Goal: Information Seeking & Learning: Learn about a topic

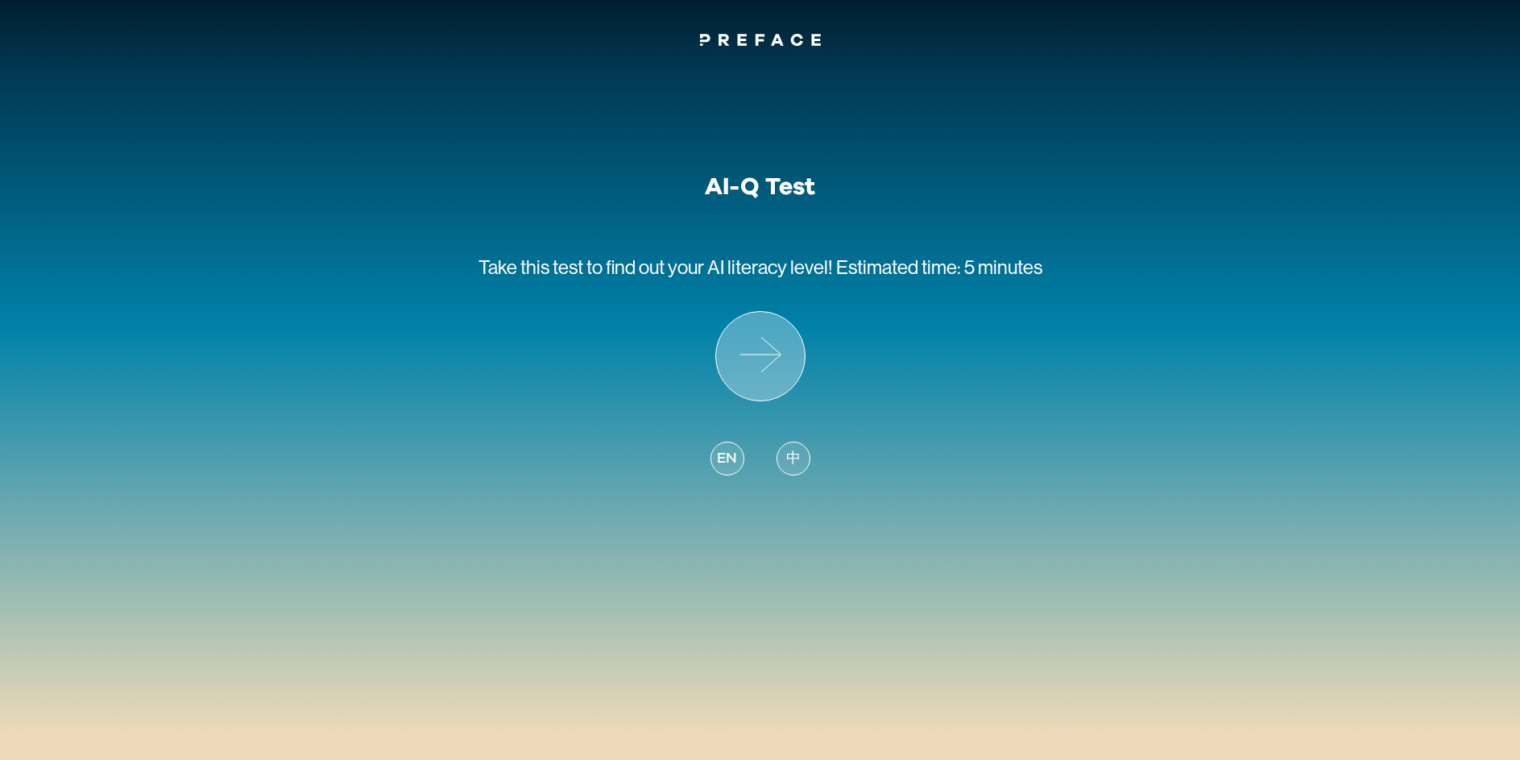
click at [760, 348] on icon at bounding box center [760, 356] width 89 height 89
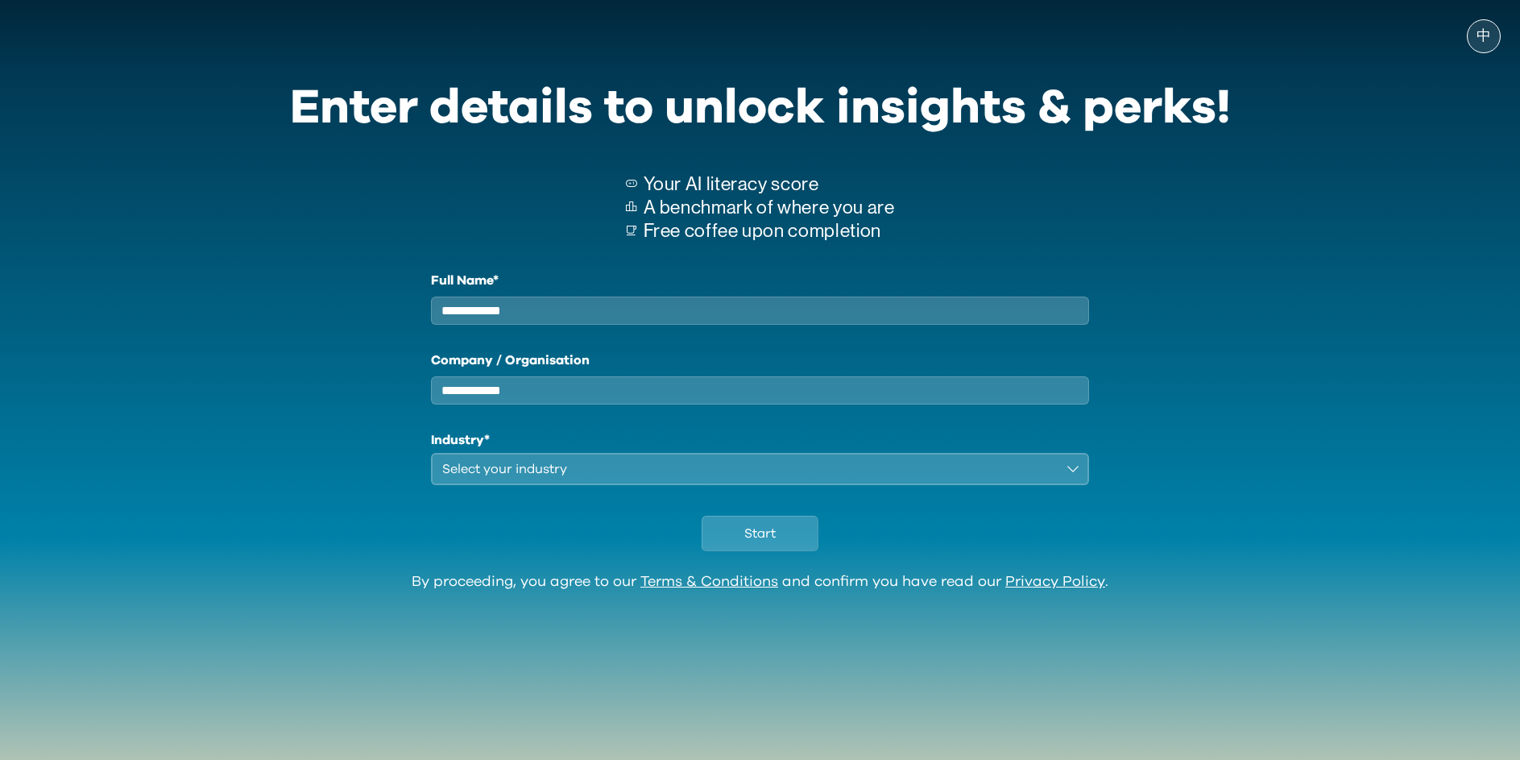
click at [724, 315] on input "Full Name*" at bounding box center [760, 310] width 659 height 28
click at [771, 543] on span "Start" at bounding box center [759, 533] width 31 height 19
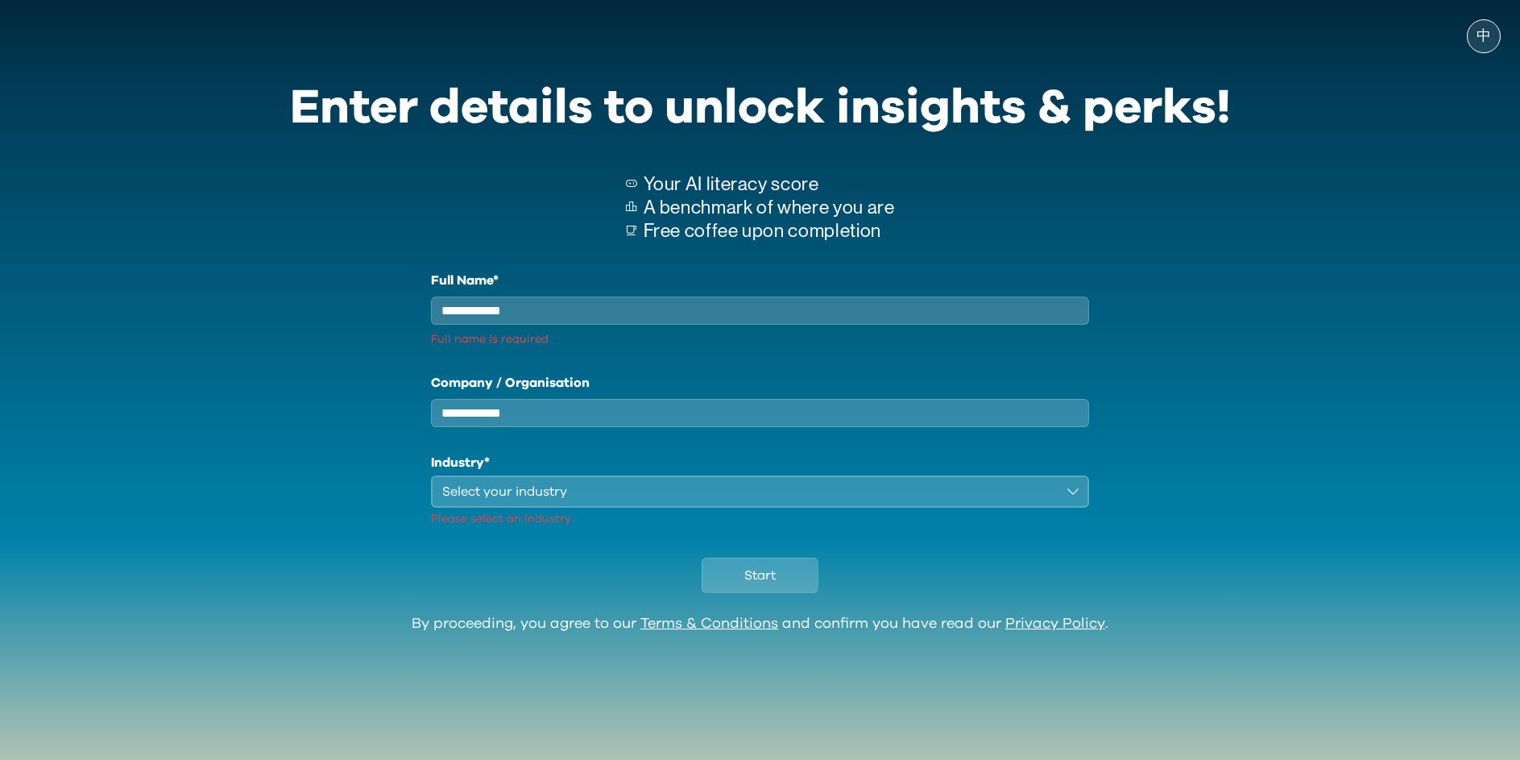
click at [537, 319] on input "Full Name*" at bounding box center [760, 310] width 659 height 28
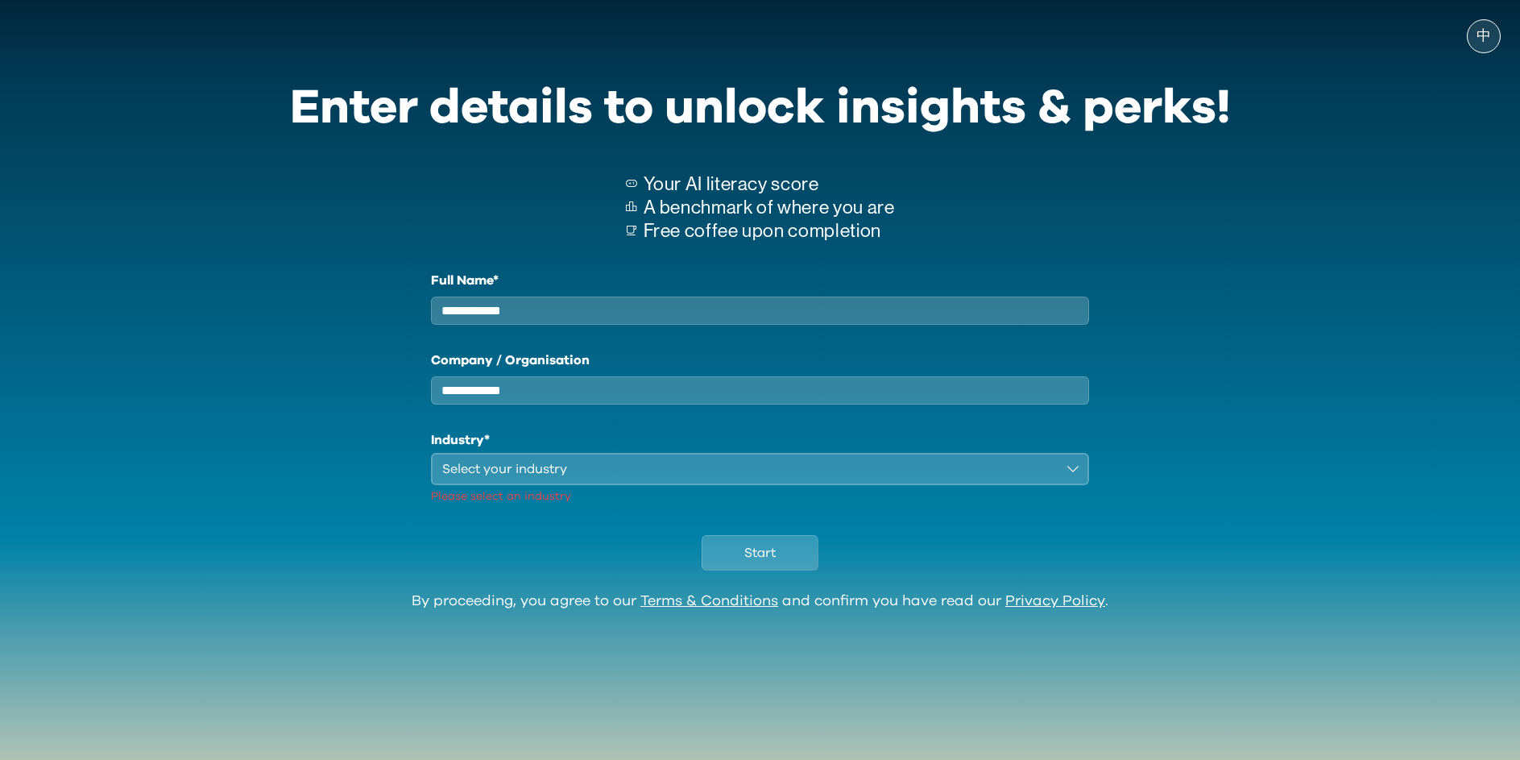
click at [521, 404] on input "Company / Organisation" at bounding box center [760, 390] width 659 height 28
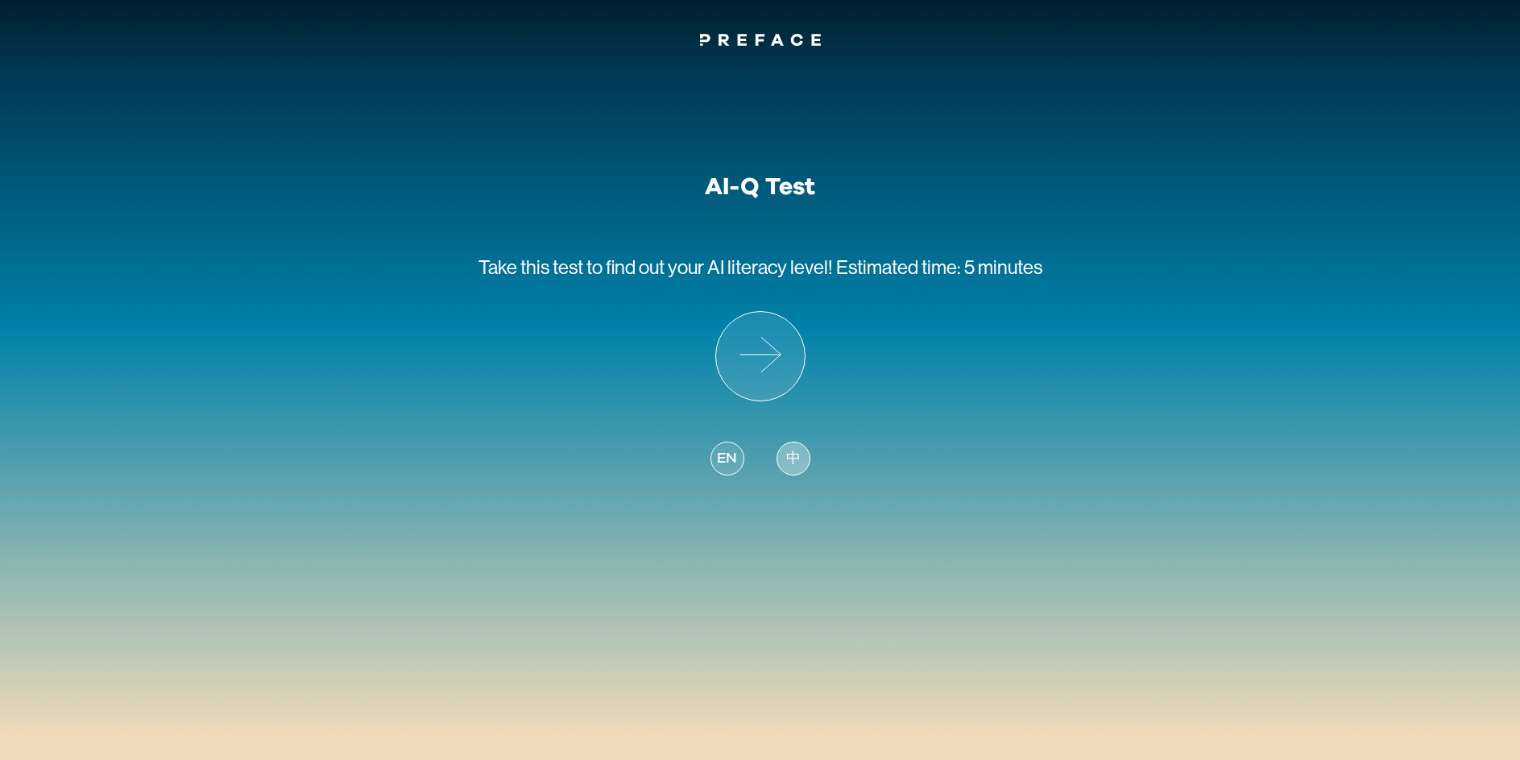
click at [801, 456] on div "中" at bounding box center [794, 458] width 34 height 34
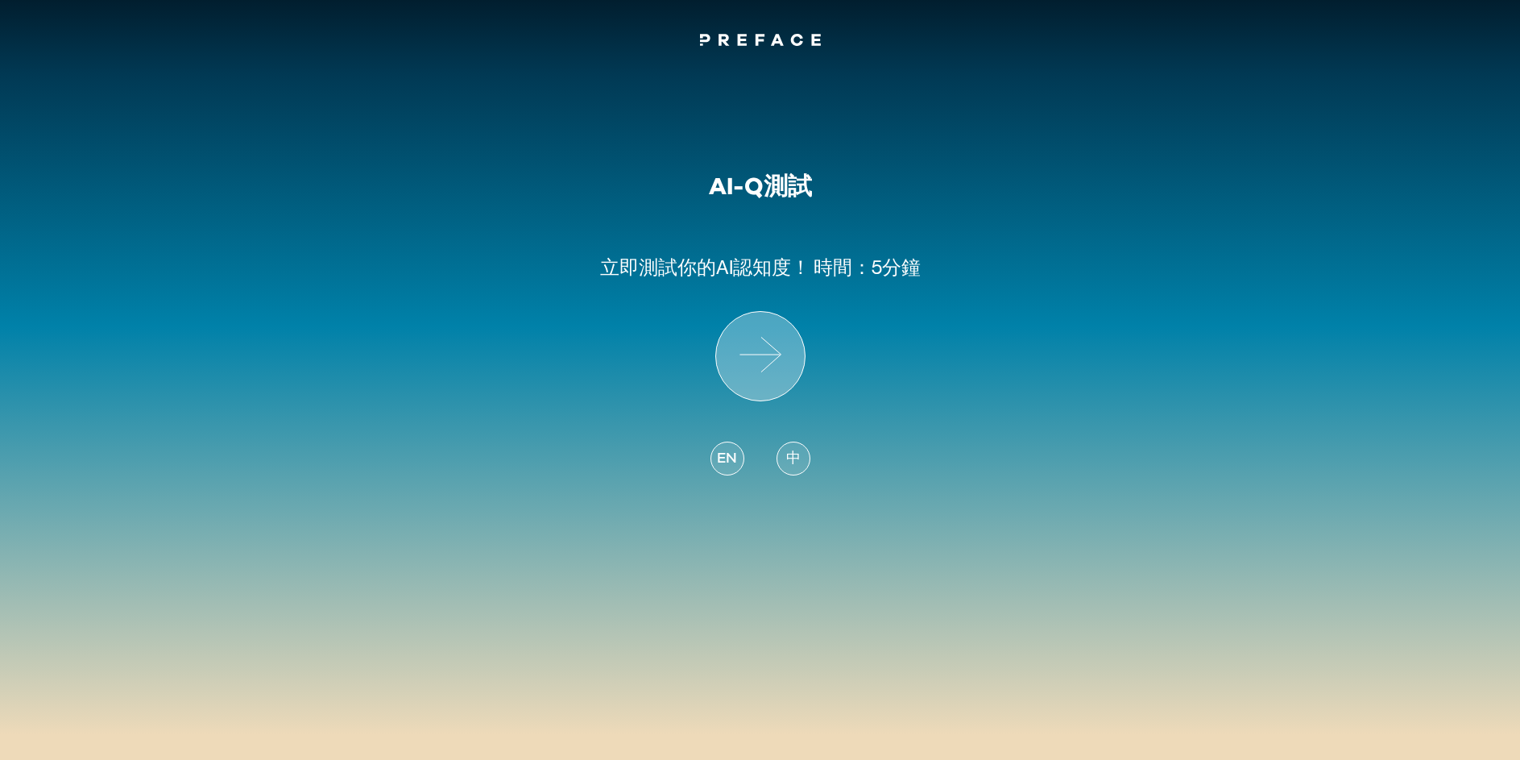
click at [783, 363] on icon at bounding box center [760, 356] width 89 height 89
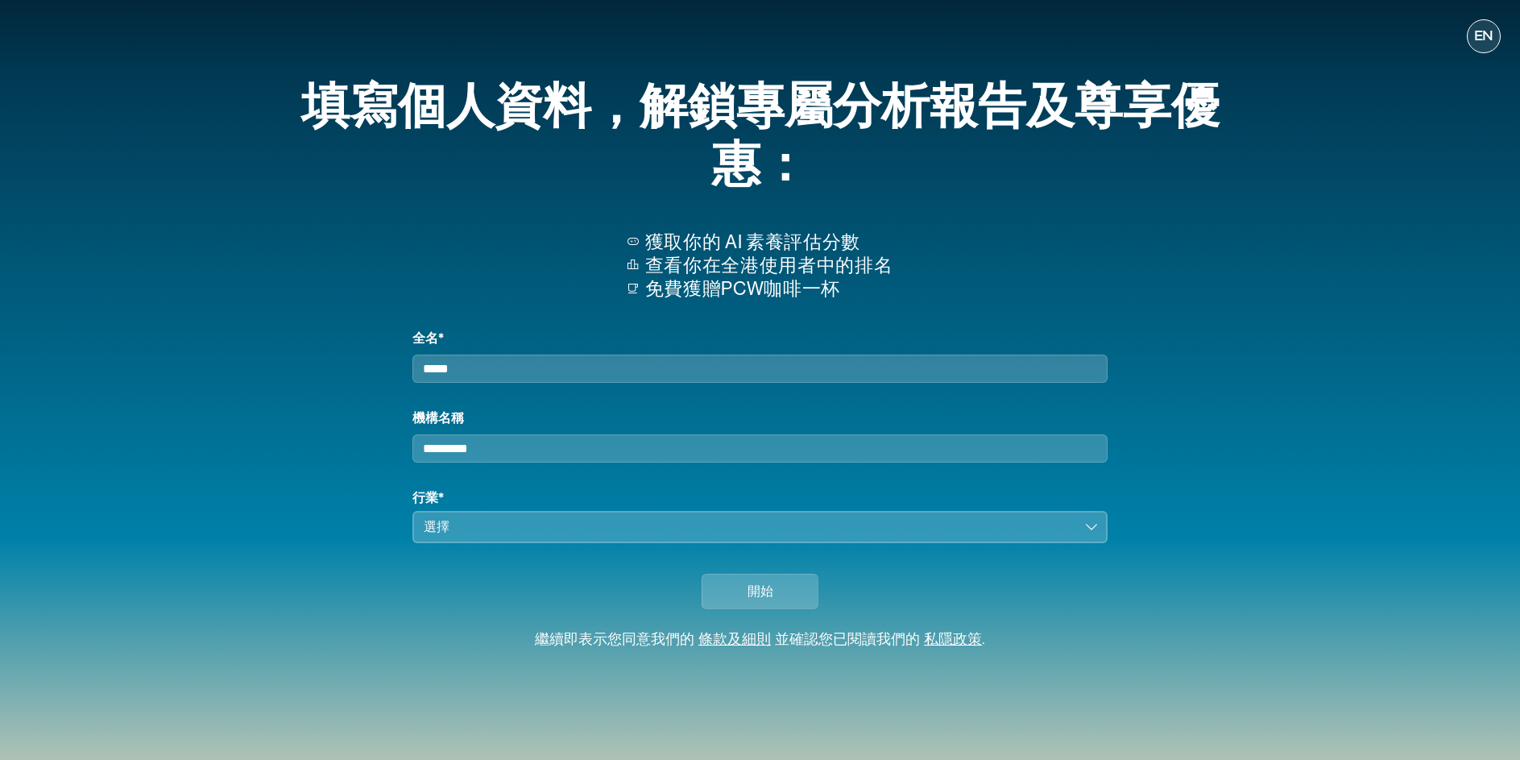
click at [545, 368] on input "全名*" at bounding box center [759, 368] width 694 height 28
type input "**"
click at [522, 462] on input "機構名稱" at bounding box center [759, 448] width 694 height 28
type input "**"
click at [476, 537] on div "選擇" at bounding box center [748, 526] width 649 height 19
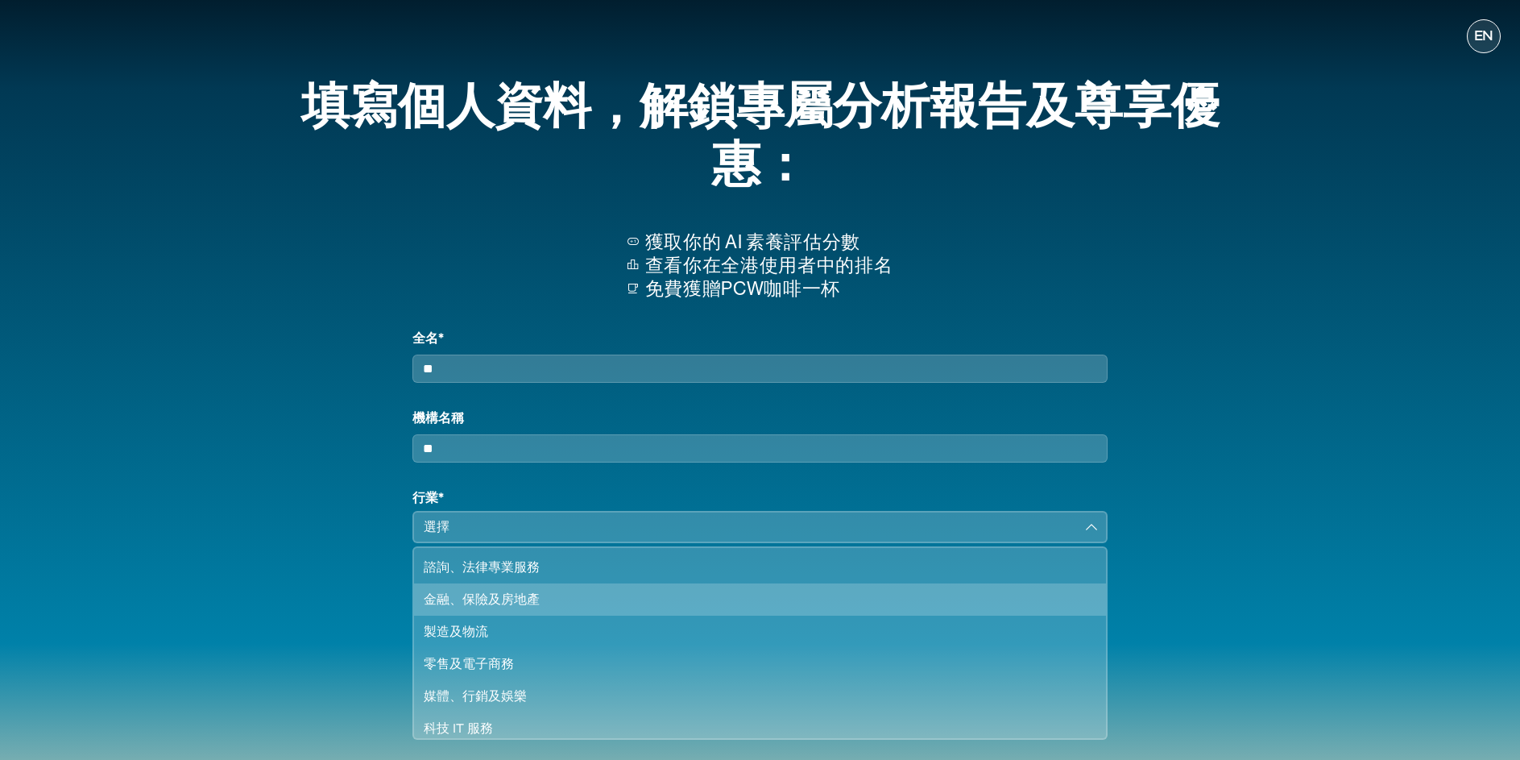
click at [484, 609] on div "金融、保險及房地產" at bounding box center [750, 599] width 653 height 19
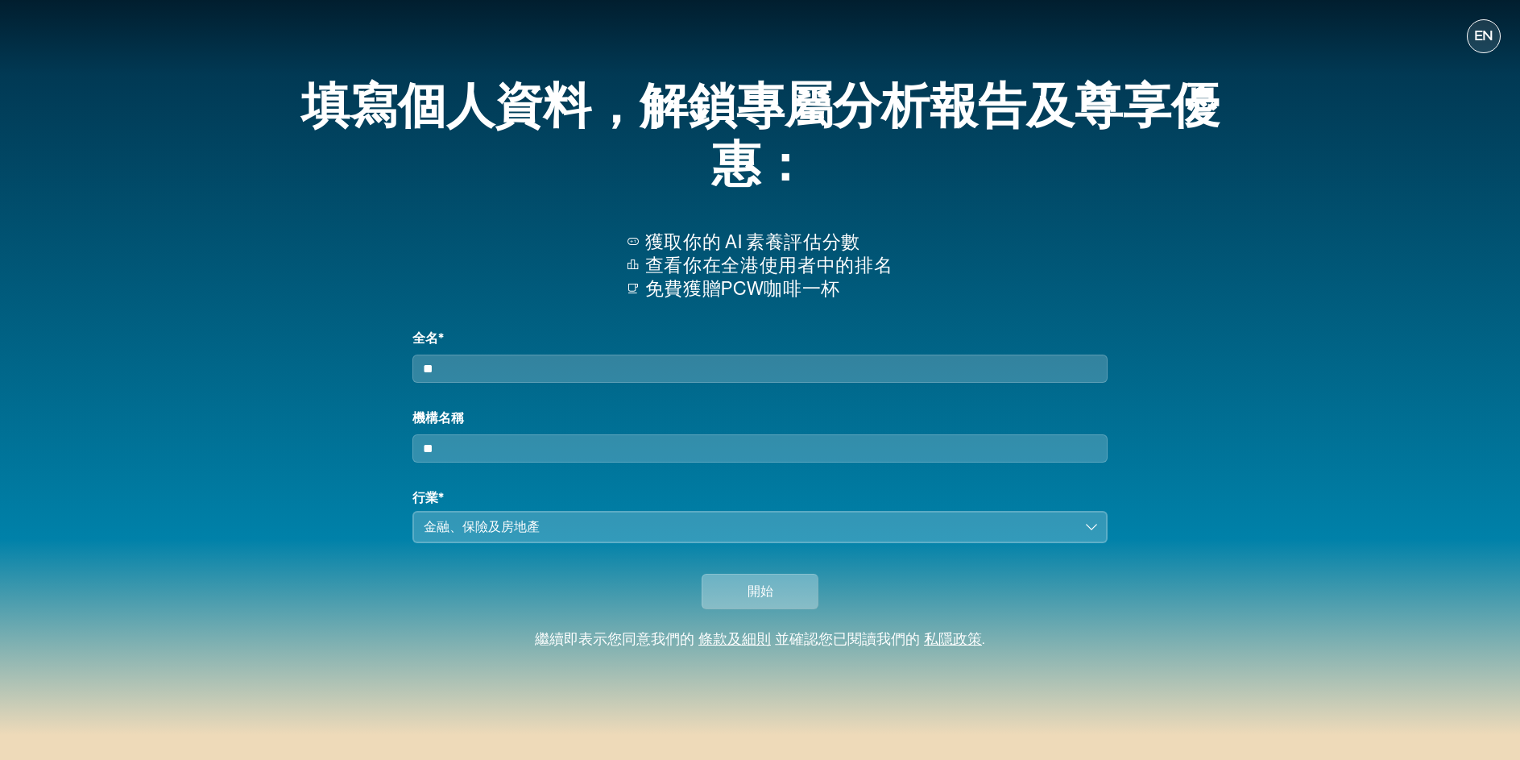
click at [760, 601] on span "開始" at bounding box center [761, 591] width 26 height 19
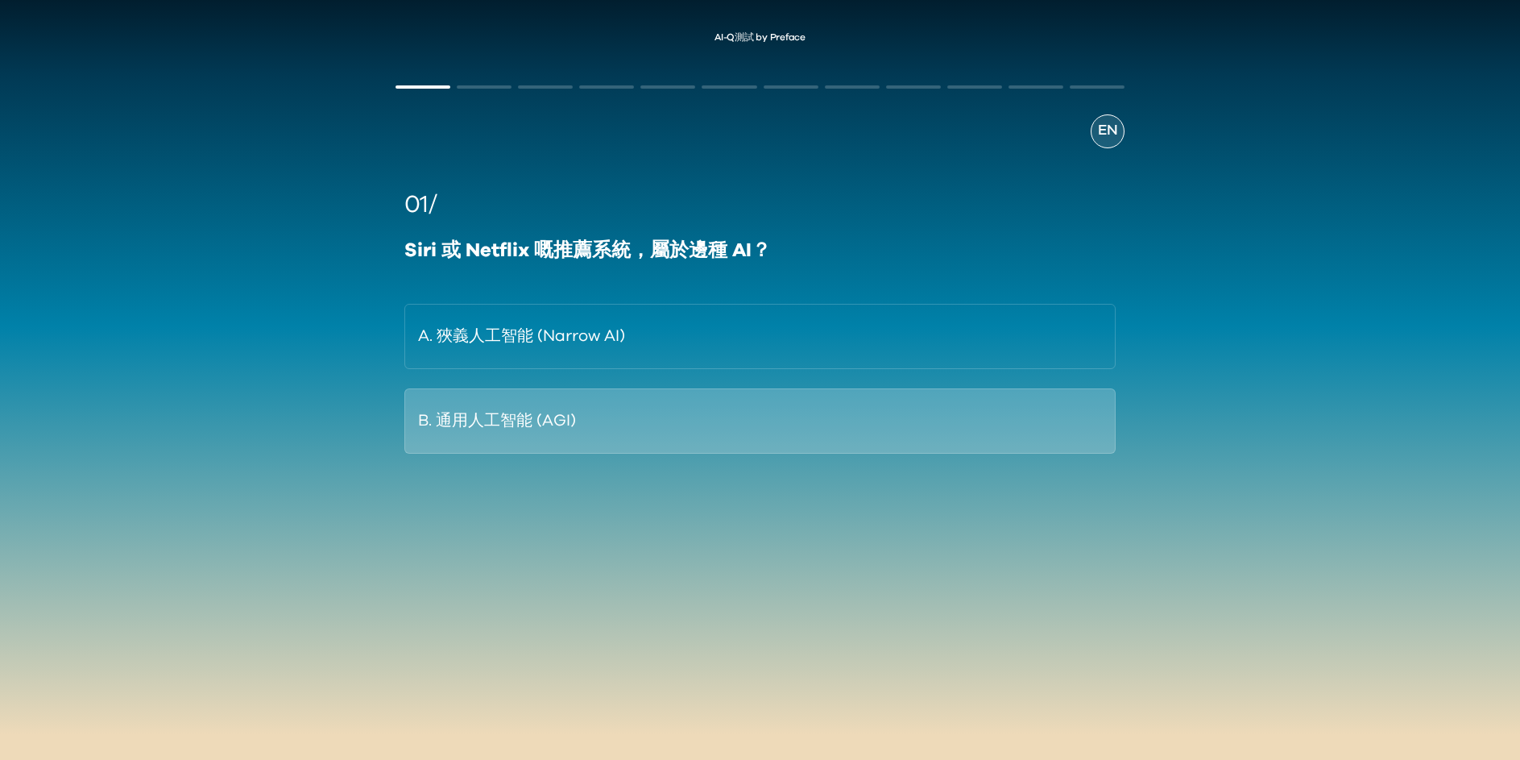
click at [659, 420] on button "B. 通用人工智能 (AGI)" at bounding box center [759, 420] width 711 height 65
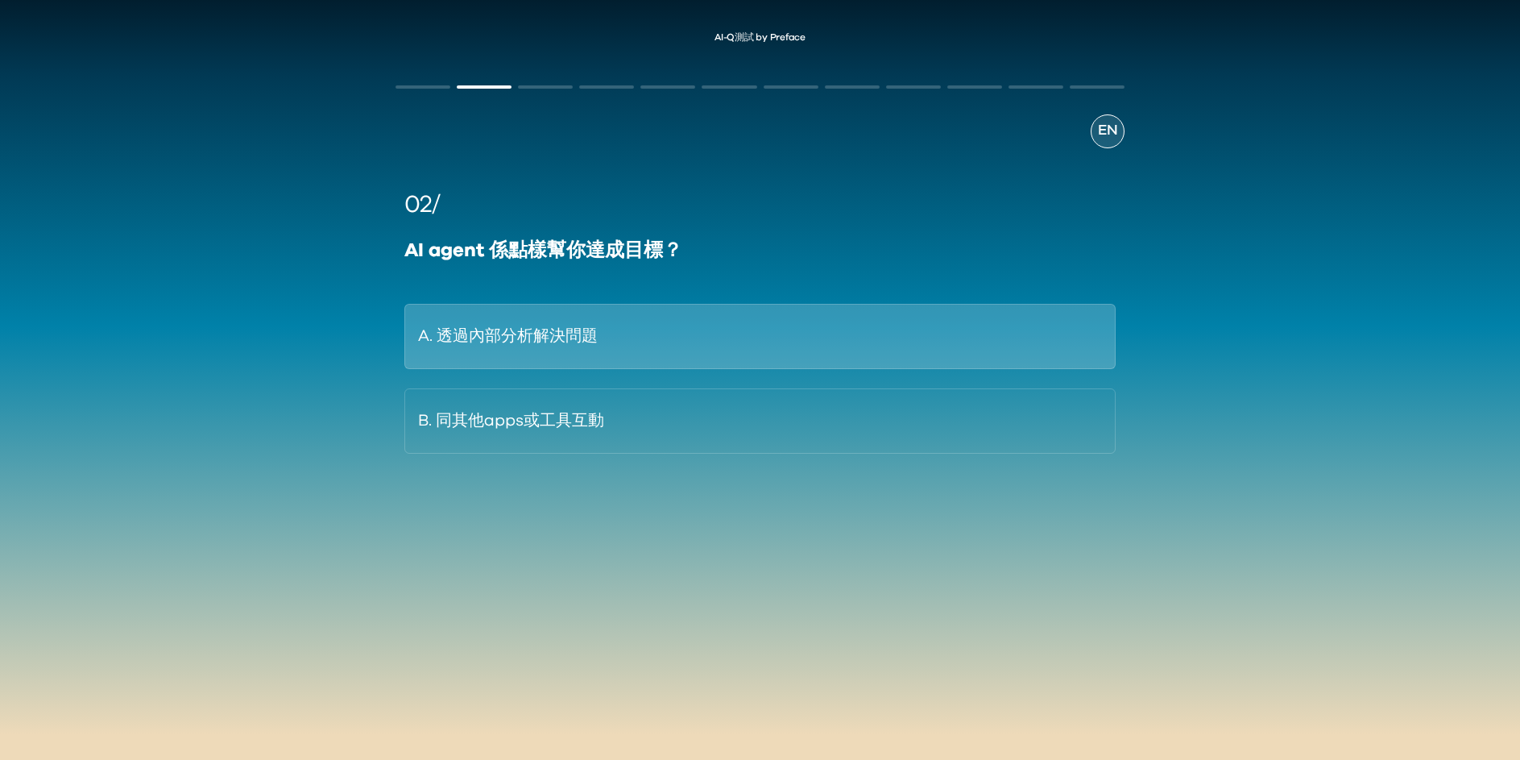
click at [658, 341] on button "A. 透過內部分析解決問題" at bounding box center [759, 336] width 711 height 65
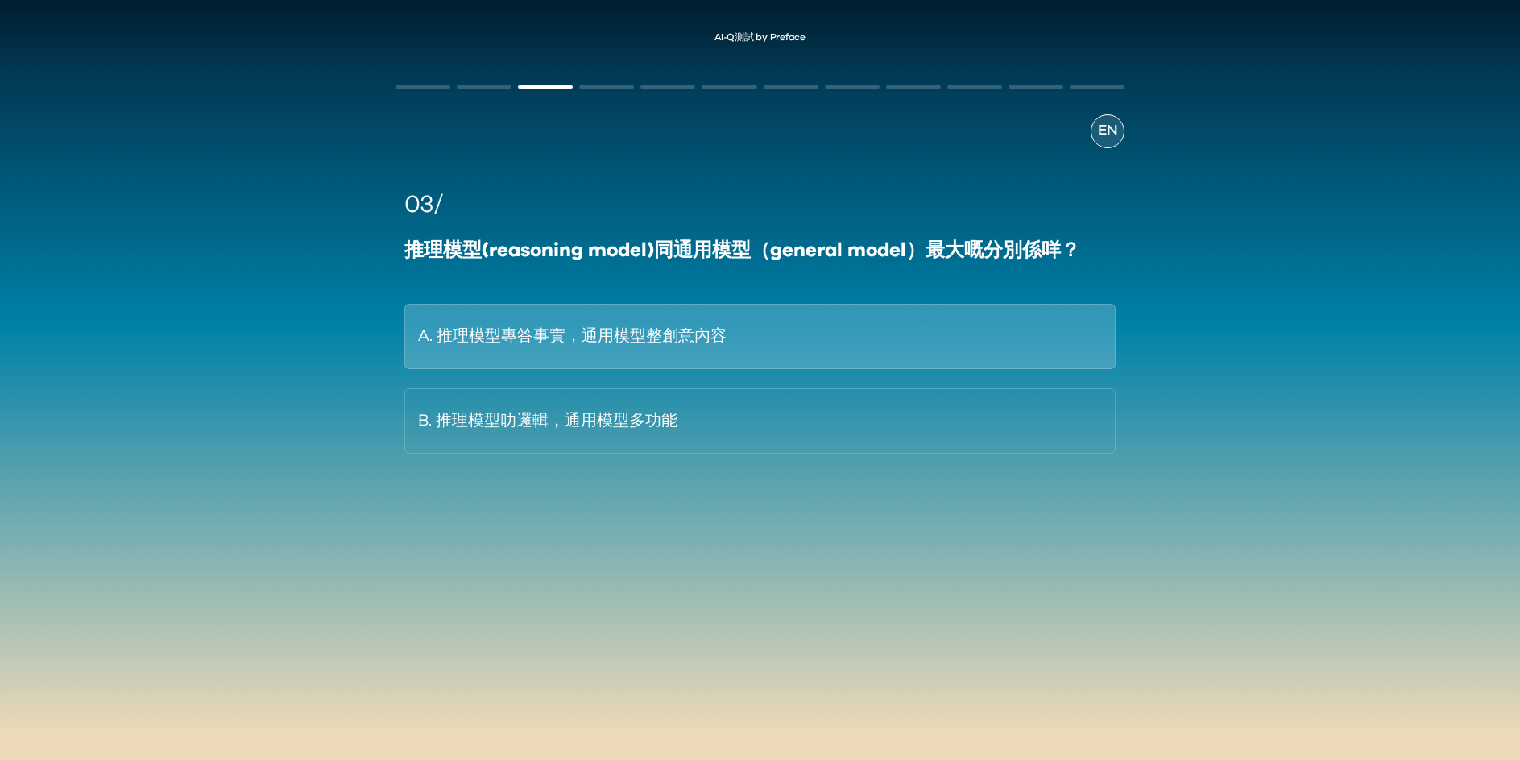
click at [719, 349] on button "A. 推理模型專答事實，通用模型整創意內容" at bounding box center [759, 336] width 711 height 65
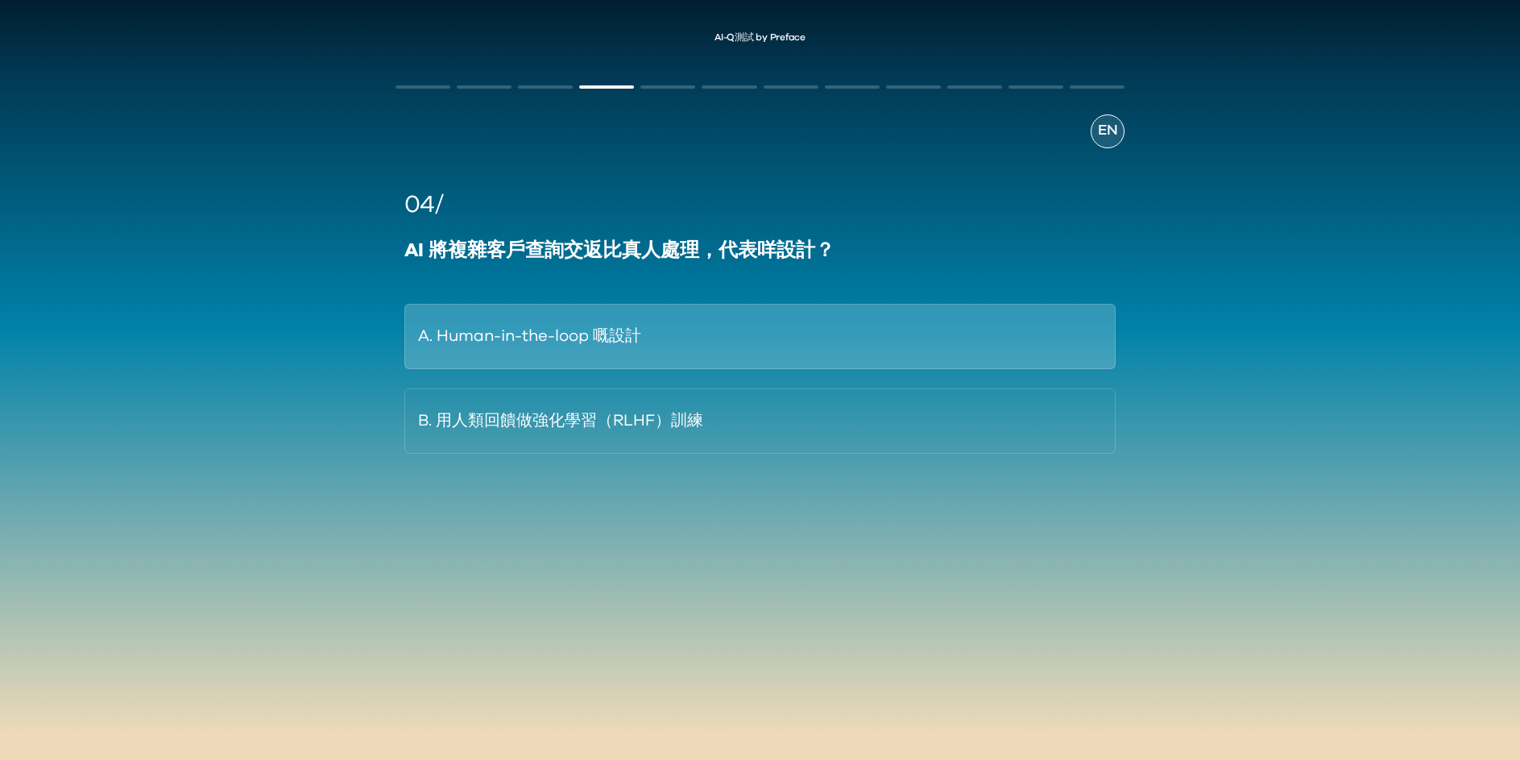
click at [745, 350] on button "A. Human-in-the-loop 嘅設計" at bounding box center [759, 336] width 711 height 65
click at [725, 332] on button "A. 模型更強大，推理能力更高" at bounding box center [759, 336] width 711 height 65
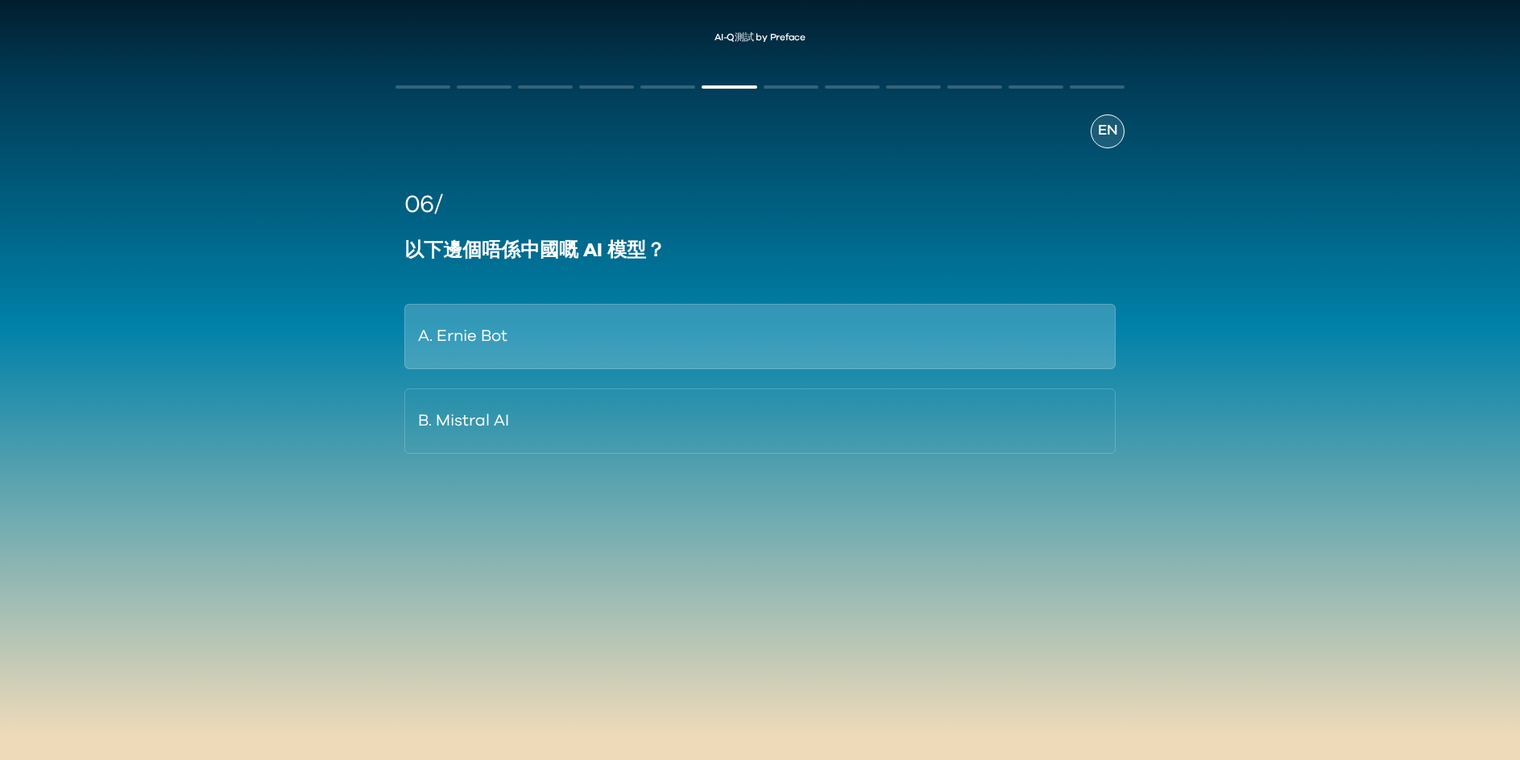
click at [685, 354] on button "A. Ernie Bot" at bounding box center [759, 336] width 711 height 65
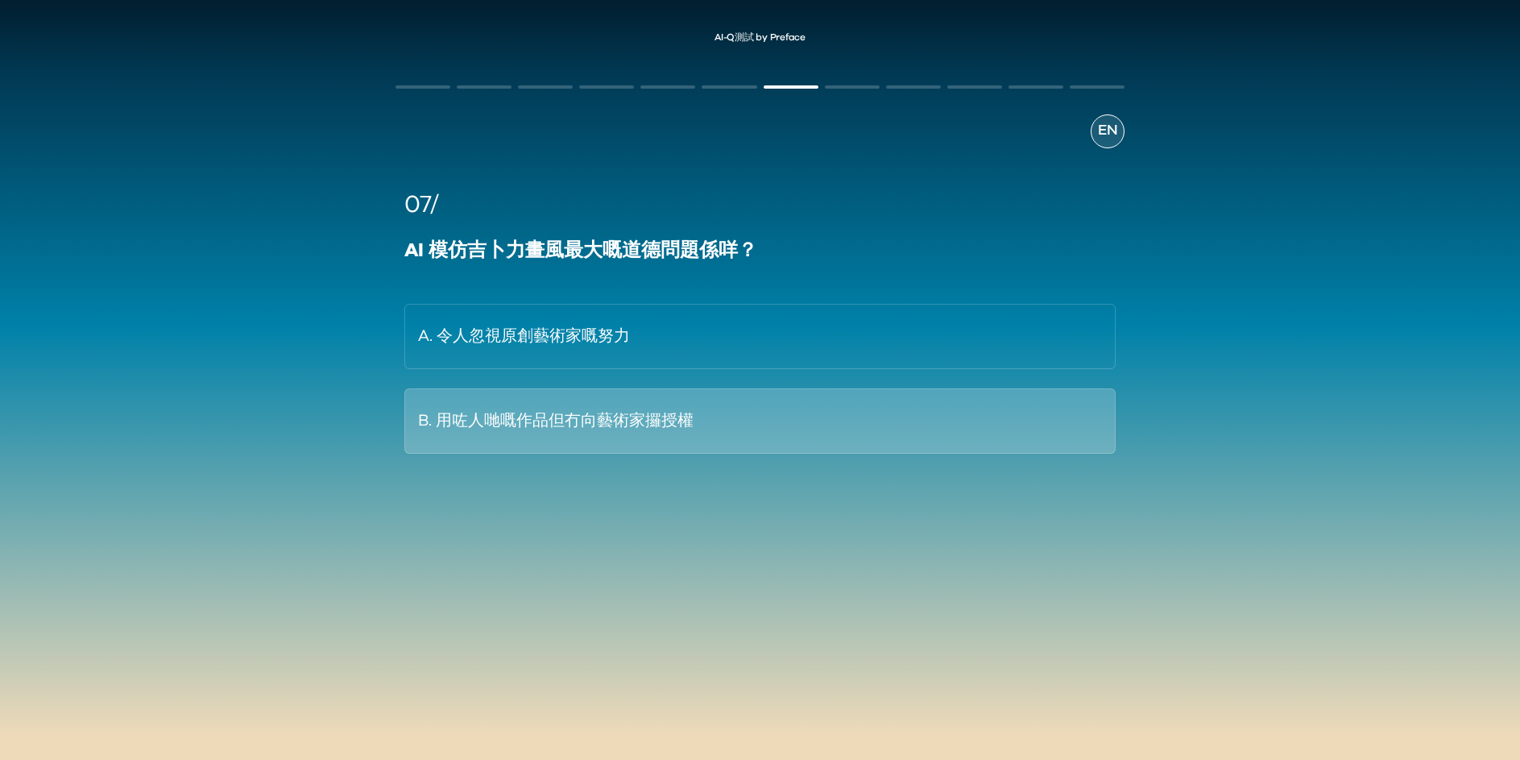
click at [735, 418] on button "B. 用咗人哋嘅作品但冇向藝術家攞授權" at bounding box center [759, 420] width 711 height 65
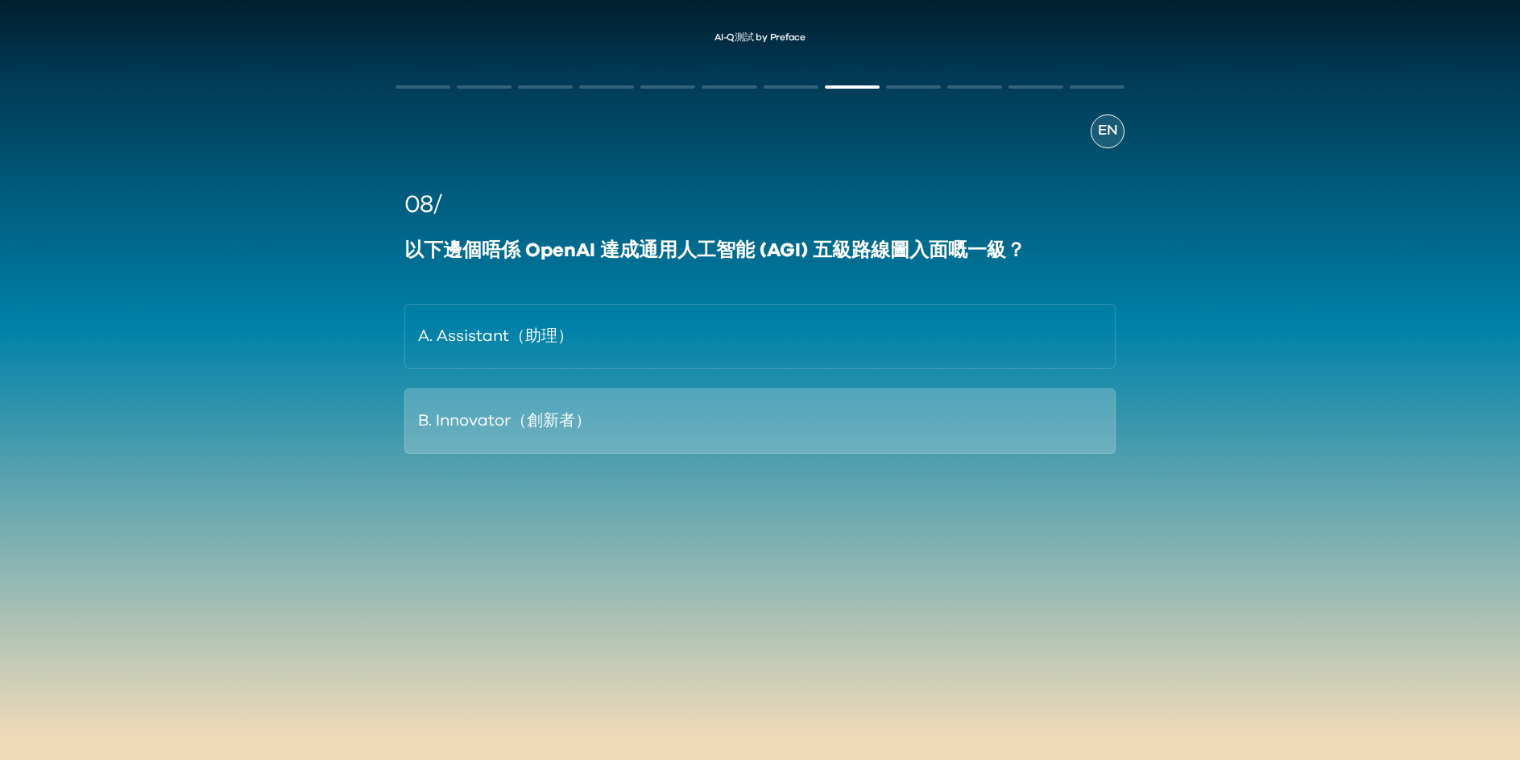
click at [734, 417] on button "B. Innovator（創新者）" at bounding box center [759, 420] width 711 height 65
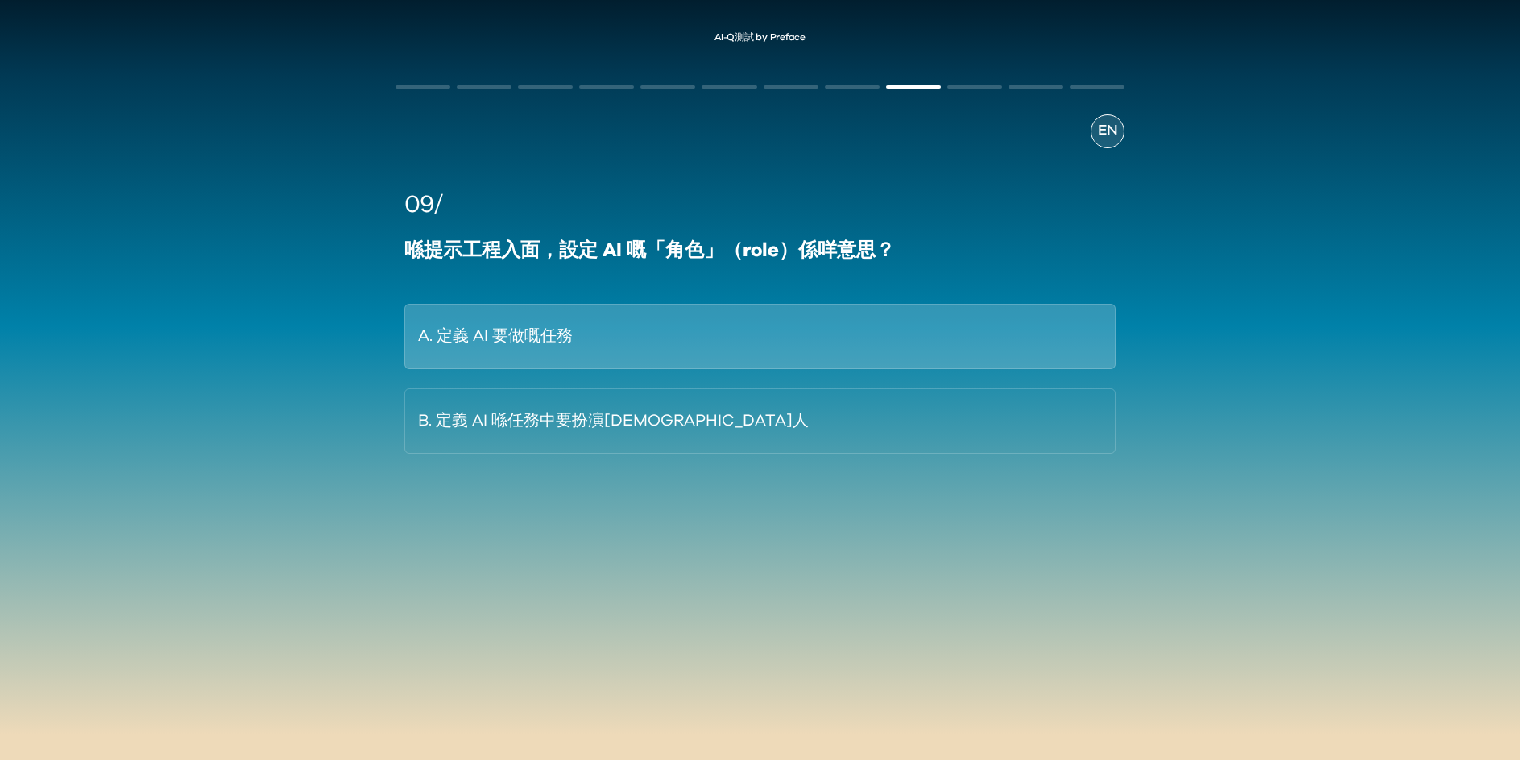
click at [727, 351] on button "A. 定義 AI 要做嘅任務" at bounding box center [759, 336] width 711 height 65
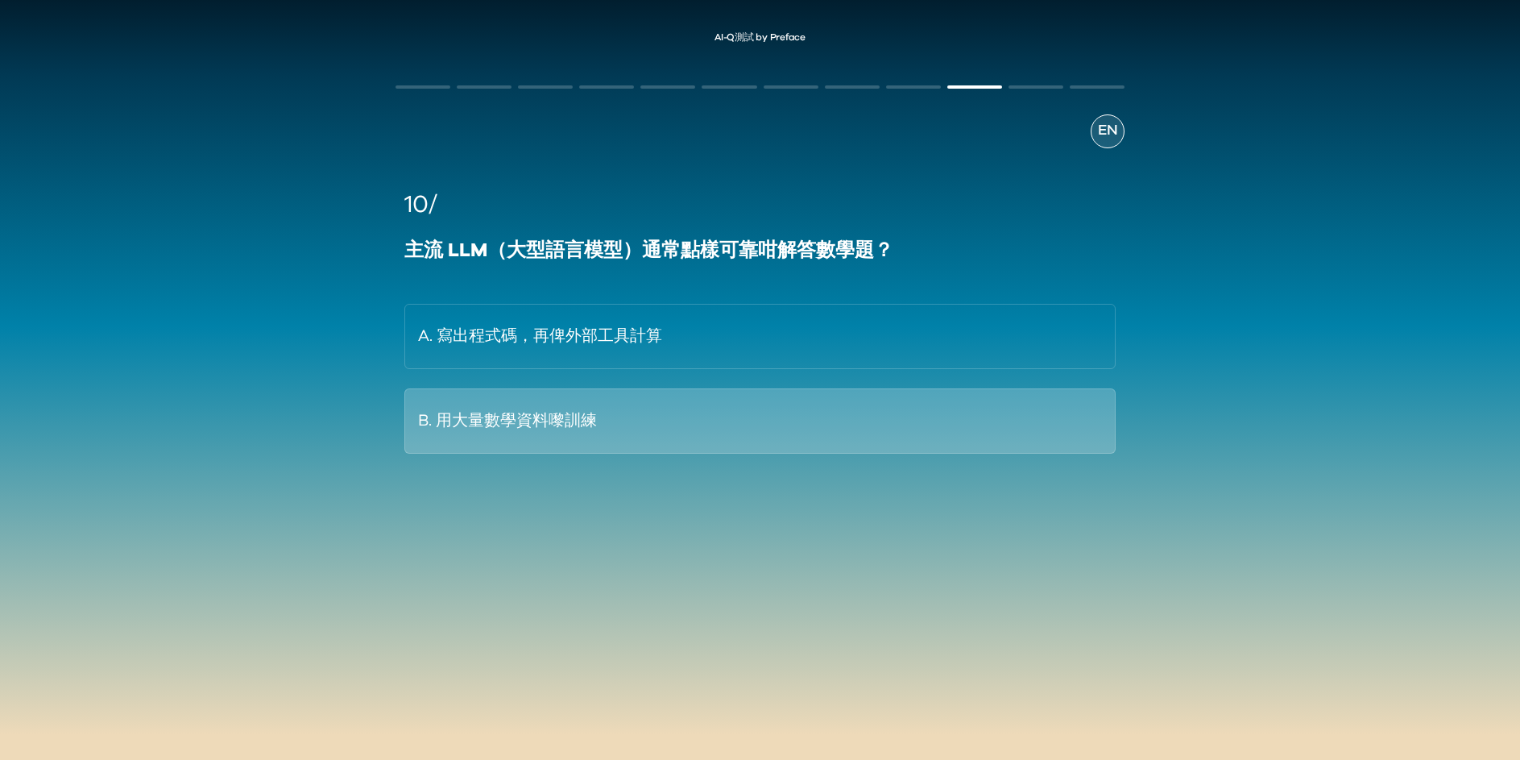
click at [723, 421] on button "B. 用大量數學資料嚟訓練" at bounding box center [759, 420] width 711 height 65
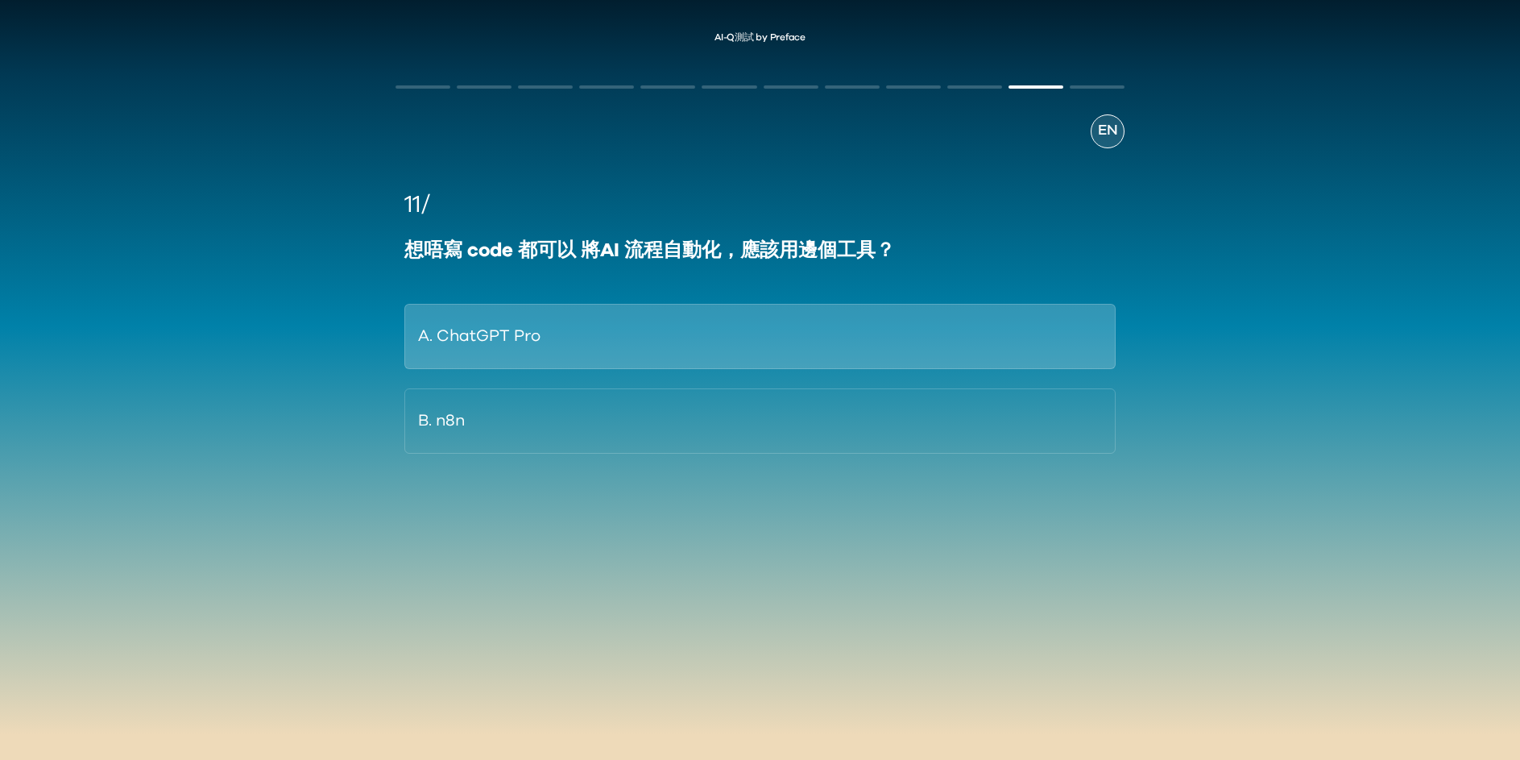
click at [753, 342] on button "A. ChatGPT Pro" at bounding box center [759, 336] width 711 height 65
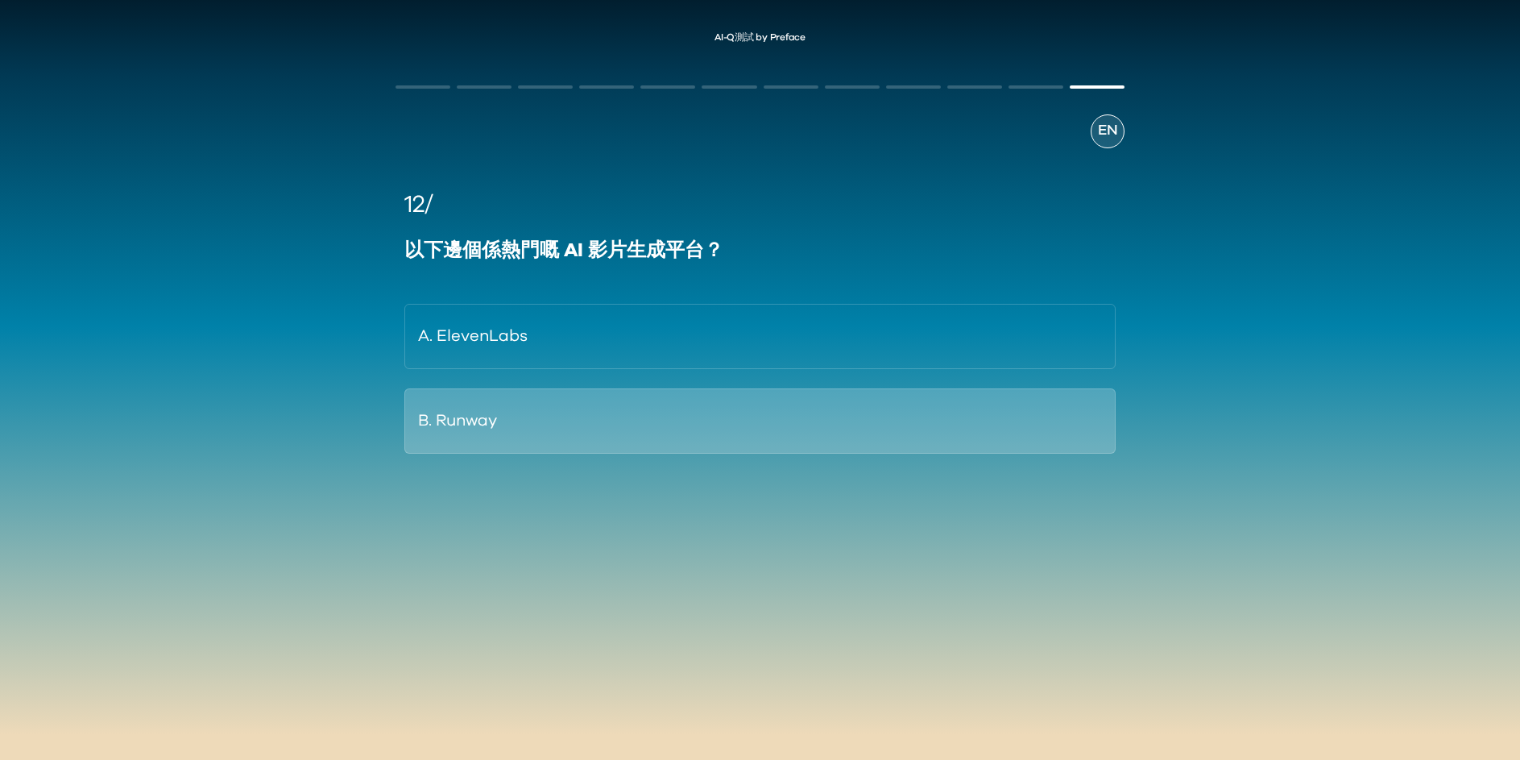
click at [736, 409] on button "B. Runway" at bounding box center [759, 420] width 711 height 65
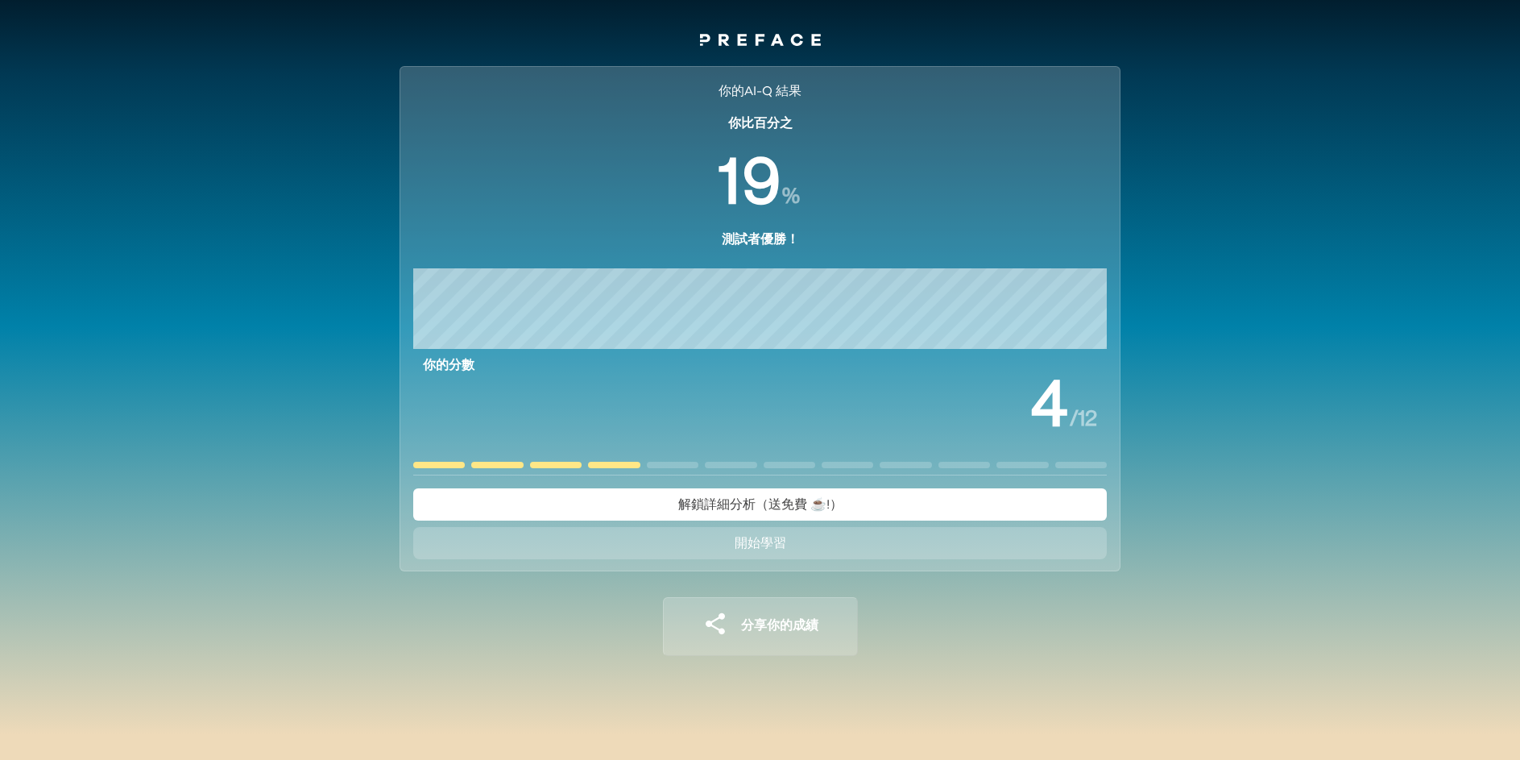
click at [762, 511] on span "解鎖詳細分析（送免費 ☕️!）" at bounding box center [760, 504] width 164 height 13
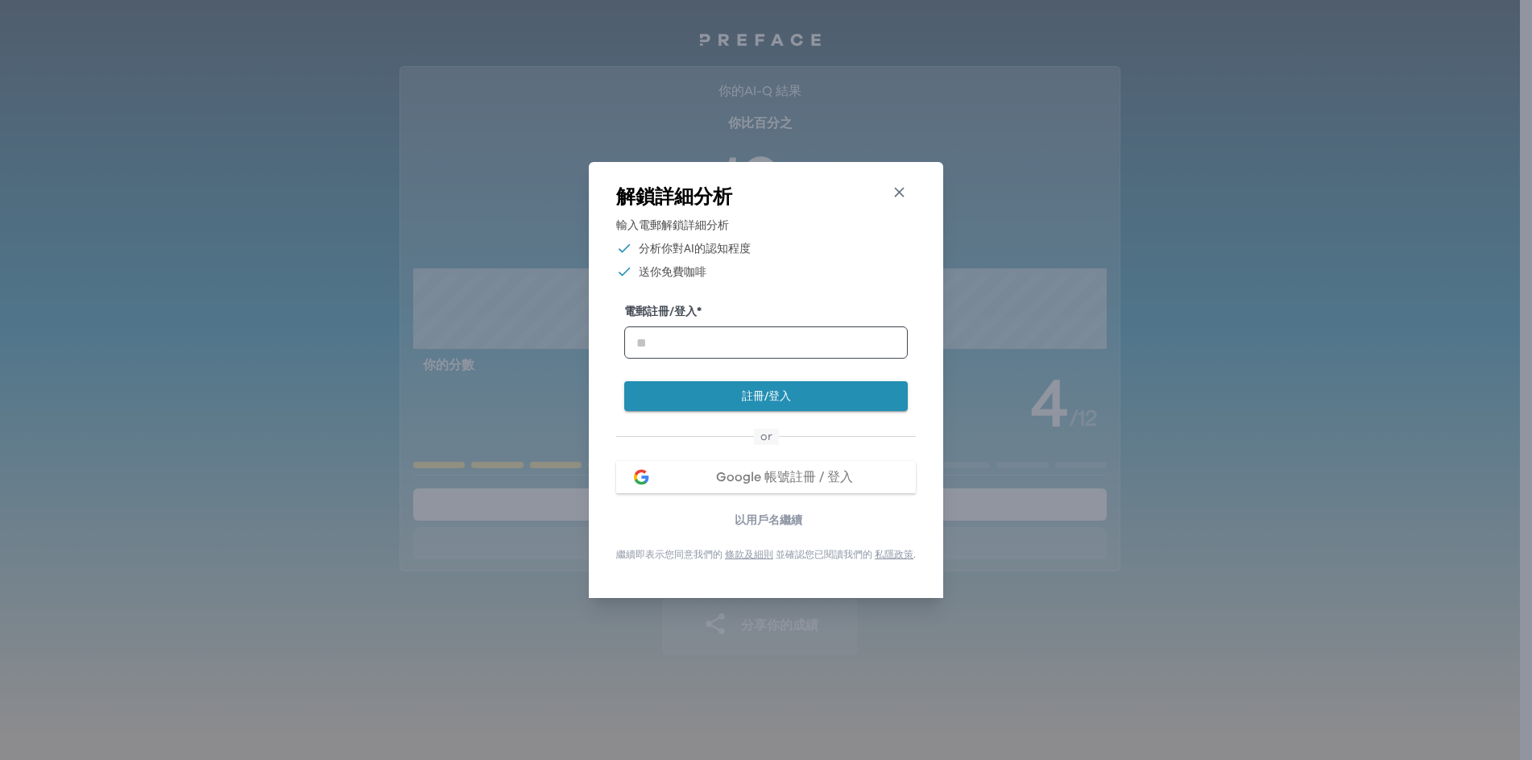
click at [902, 184] on icon "button" at bounding box center [899, 192] width 17 height 17
